Goal: Find specific page/section

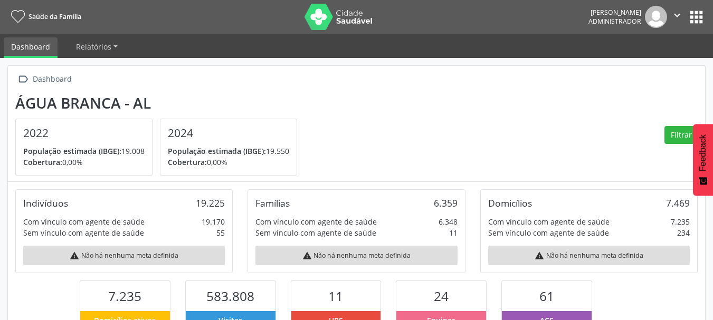
click at [693, 18] on button "apps" at bounding box center [696, 17] width 18 height 18
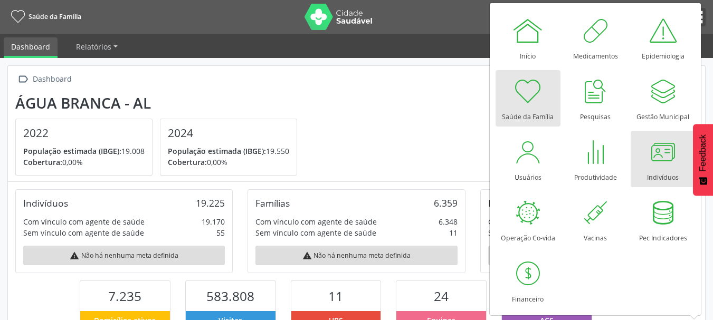
scroll to position [175, 233]
click at [652, 165] on div at bounding box center [663, 152] width 32 height 32
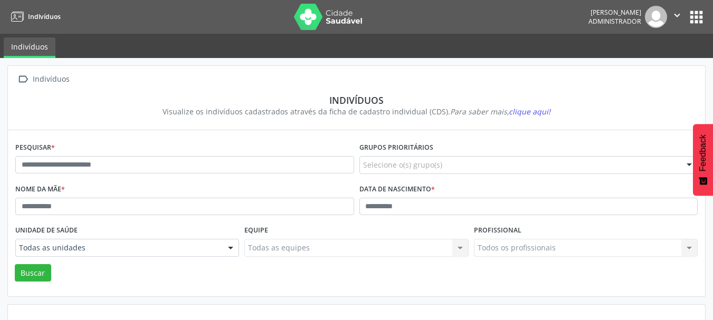
click at [702, 20] on button "apps" at bounding box center [696, 17] width 18 height 18
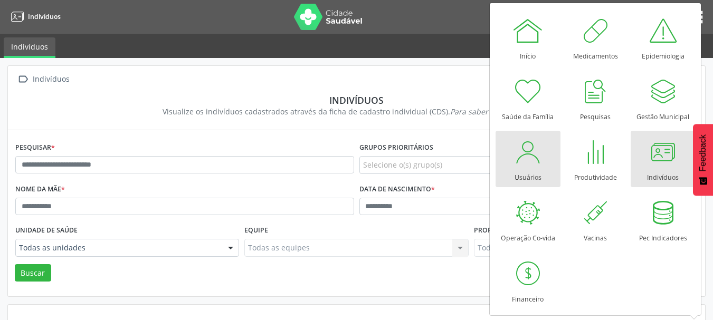
click at [526, 148] on div at bounding box center [528, 152] width 32 height 32
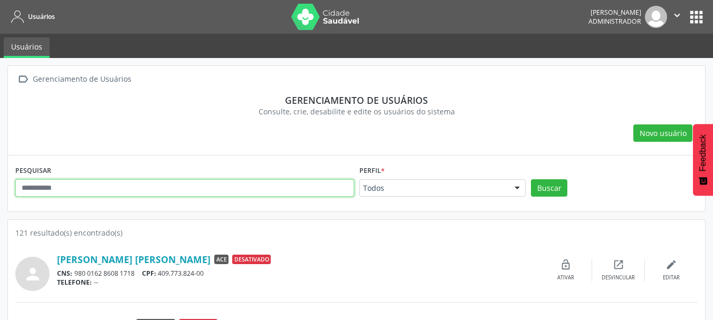
click at [219, 190] on input "text" at bounding box center [184, 188] width 339 height 18
type input "******"
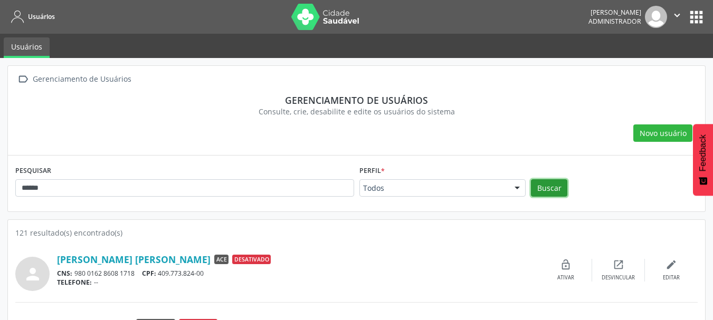
click at [556, 191] on button "Buscar" at bounding box center [549, 188] width 36 height 18
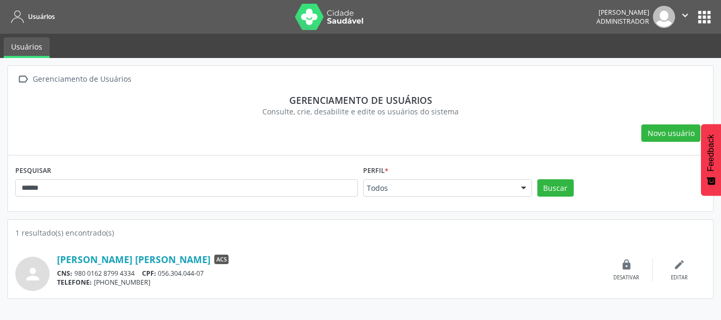
click at [80, 266] on div "[PERSON_NAME] [PERSON_NAME] ACS CNS: 980 0162 8799 4334 CPF: 056.304.044-07 TEL…" at bounding box center [328, 271] width 543 height 34
click at [79, 259] on link "[PERSON_NAME] [PERSON_NAME]" at bounding box center [133, 260] width 153 height 12
click at [712, 17] on button "apps" at bounding box center [704, 17] width 18 height 18
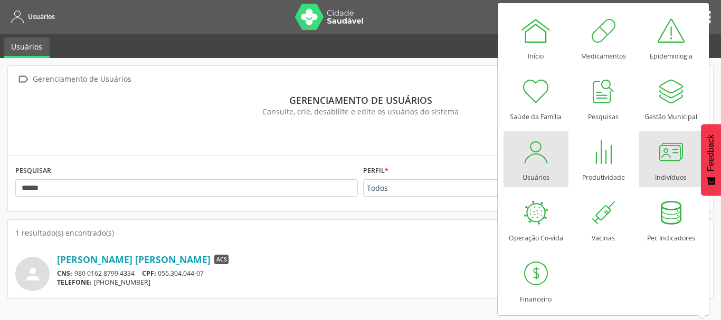
click at [675, 150] on div at bounding box center [671, 152] width 32 height 32
